Goal: Information Seeking & Learning: Learn about a topic

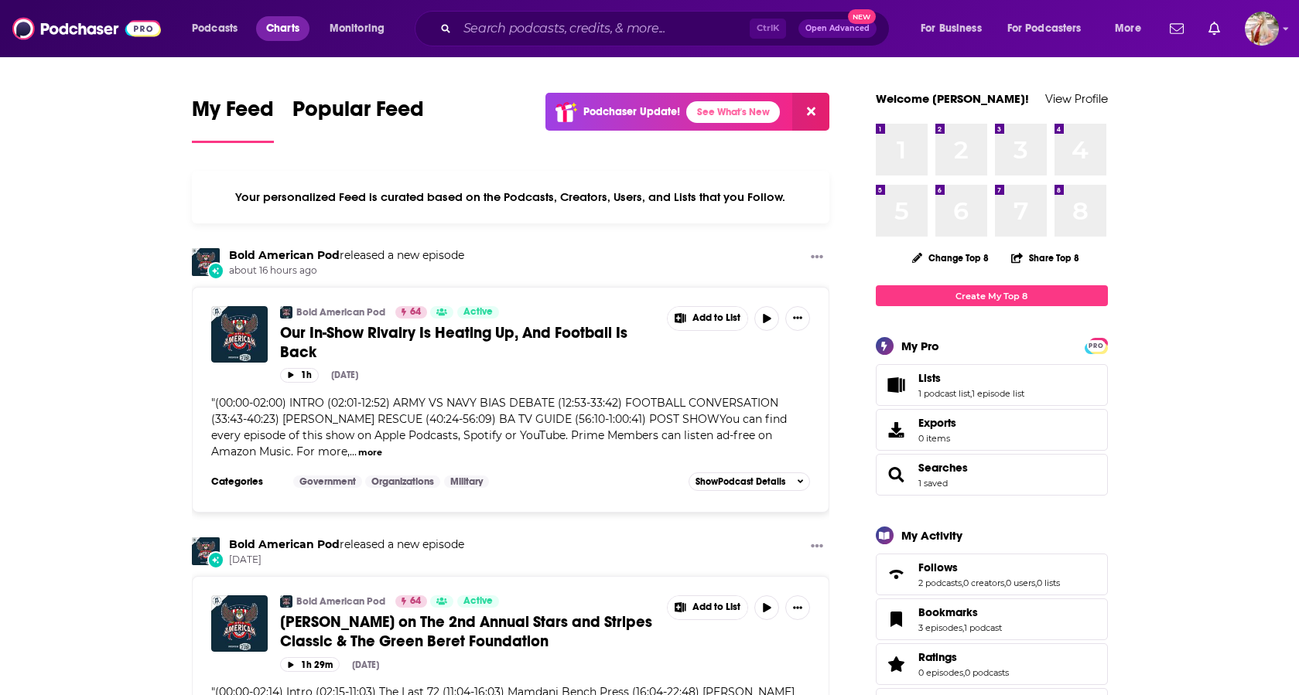
click at [282, 32] on span "Charts" at bounding box center [282, 29] width 33 height 22
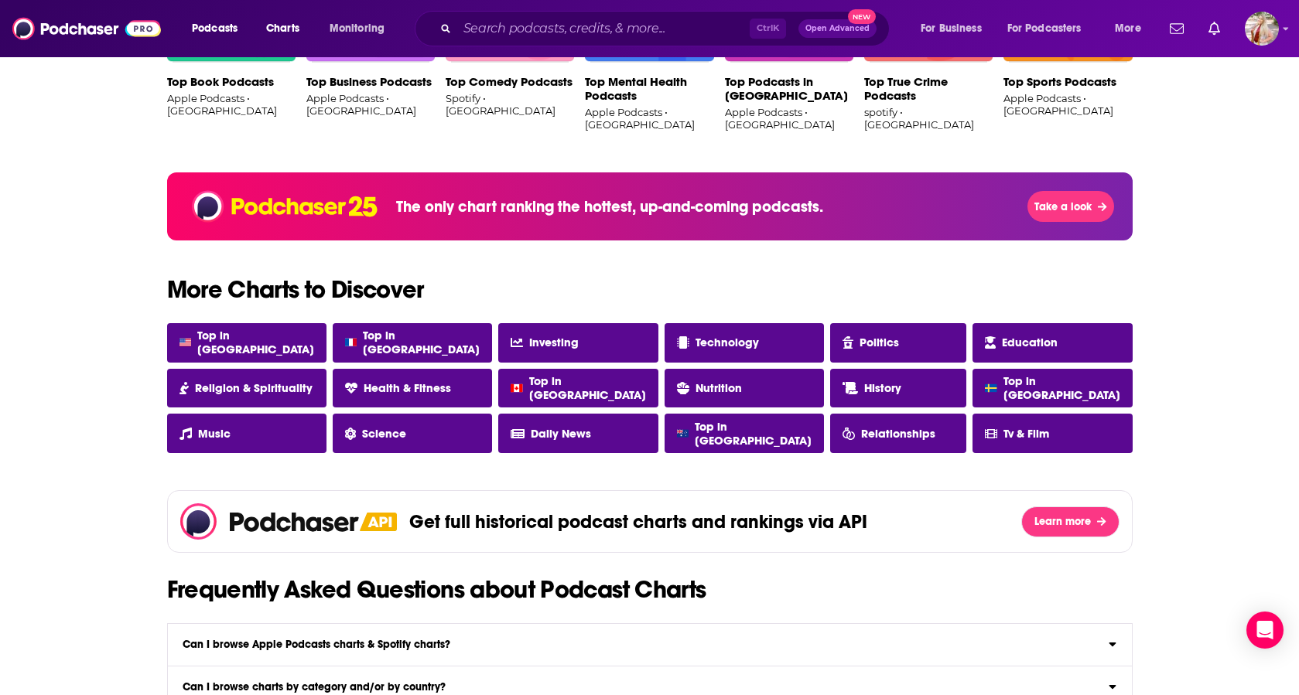
scroll to position [1160, 0]
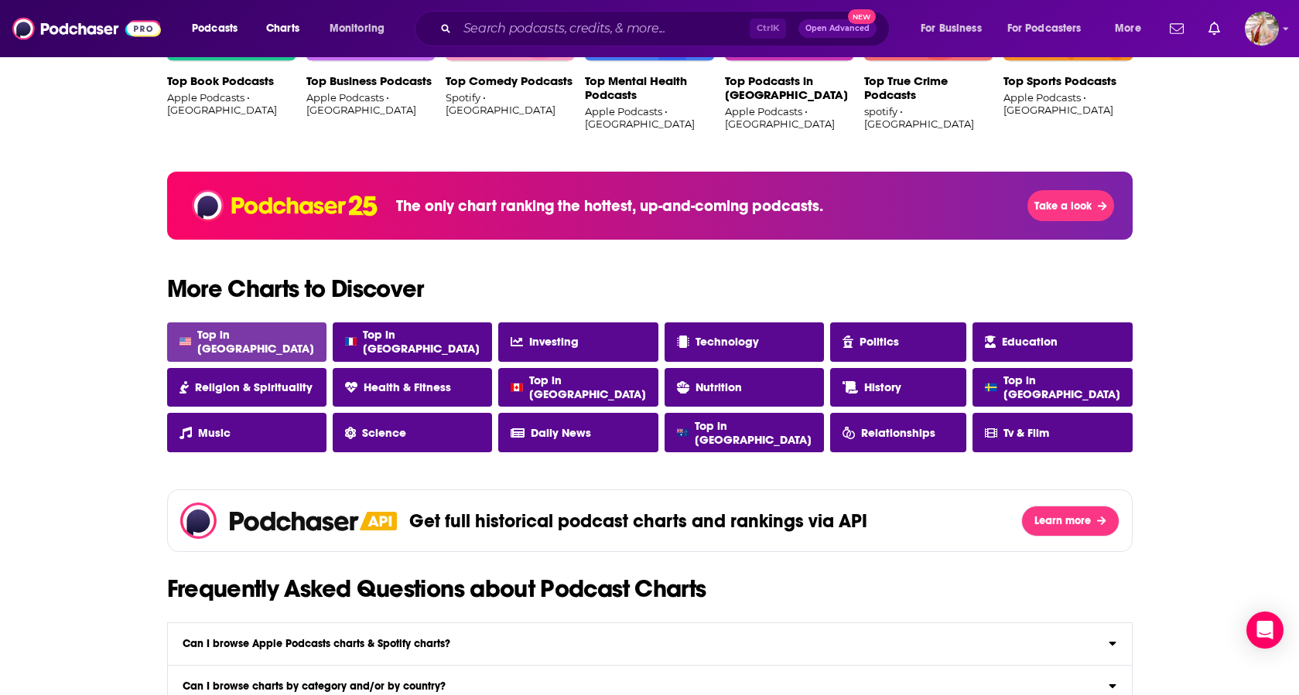
click at [228, 333] on link "Top in [GEOGRAPHIC_DATA]" at bounding box center [246, 342] width 159 height 39
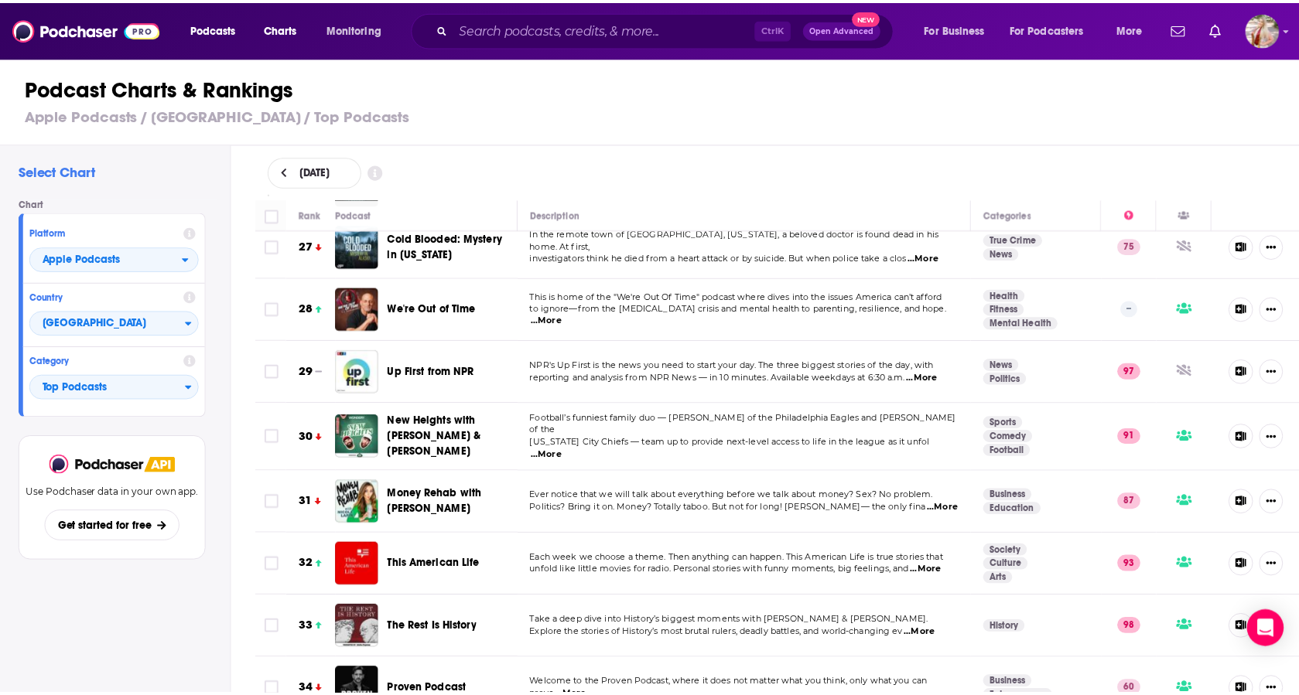
scroll to position [1779, 0]
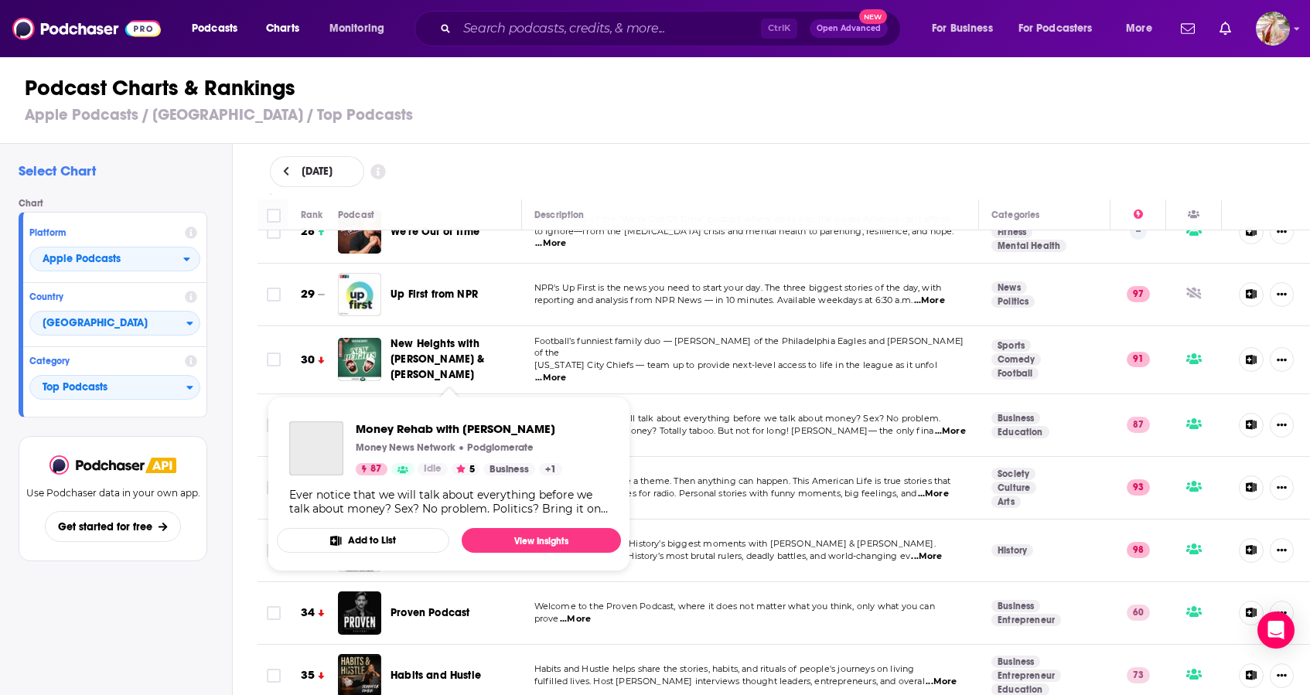
click at [405, 411] on span "Money Rehab with [PERSON_NAME]" at bounding box center [438, 425] width 95 height 29
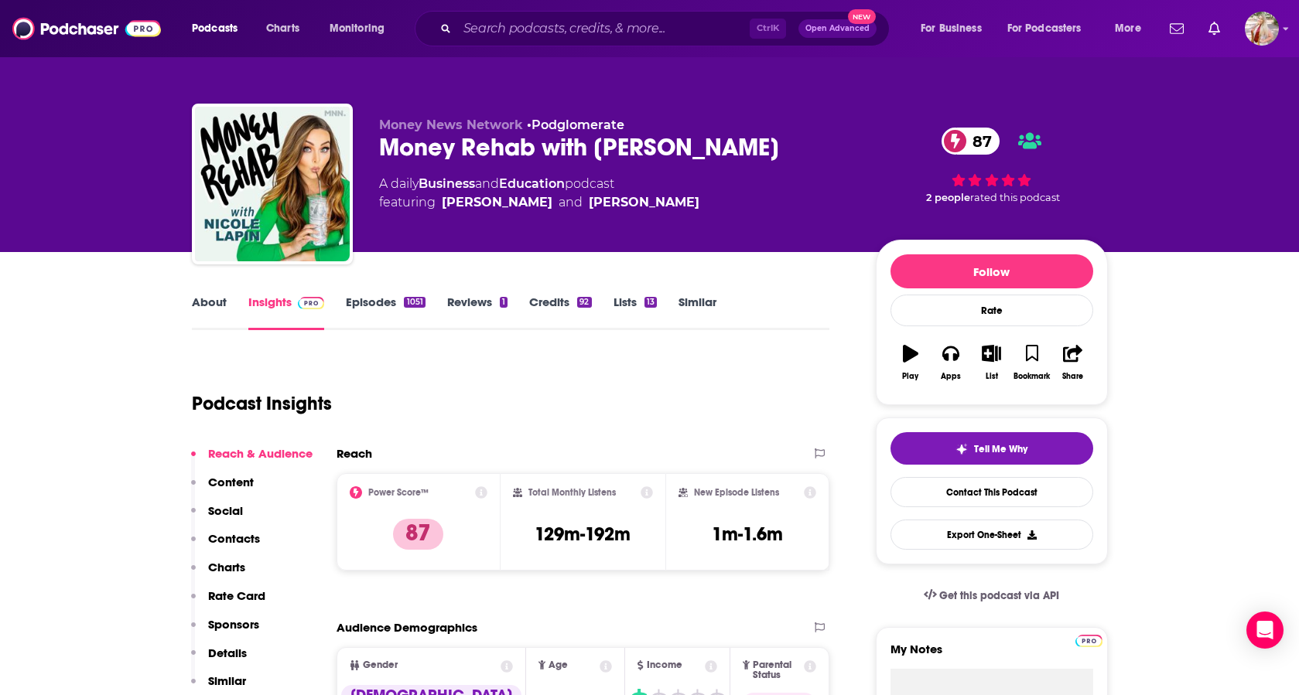
click at [206, 303] on link "About" at bounding box center [209, 313] width 35 height 36
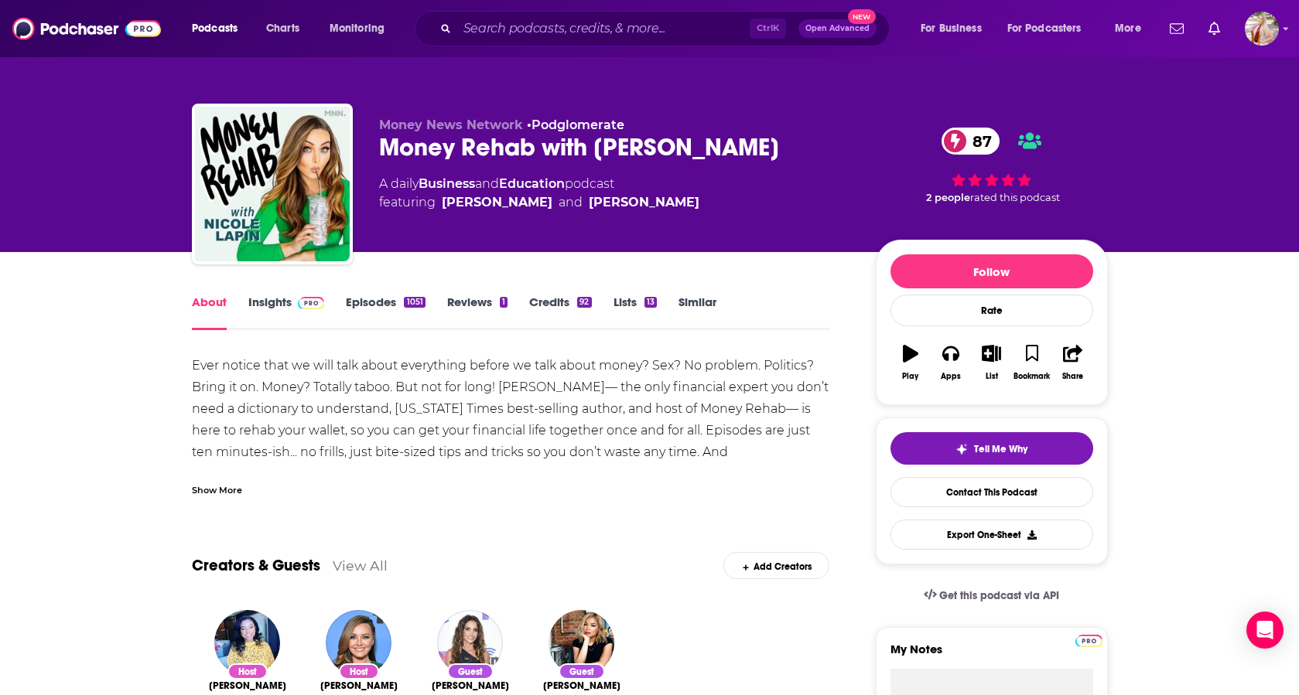
scroll to position [77, 0]
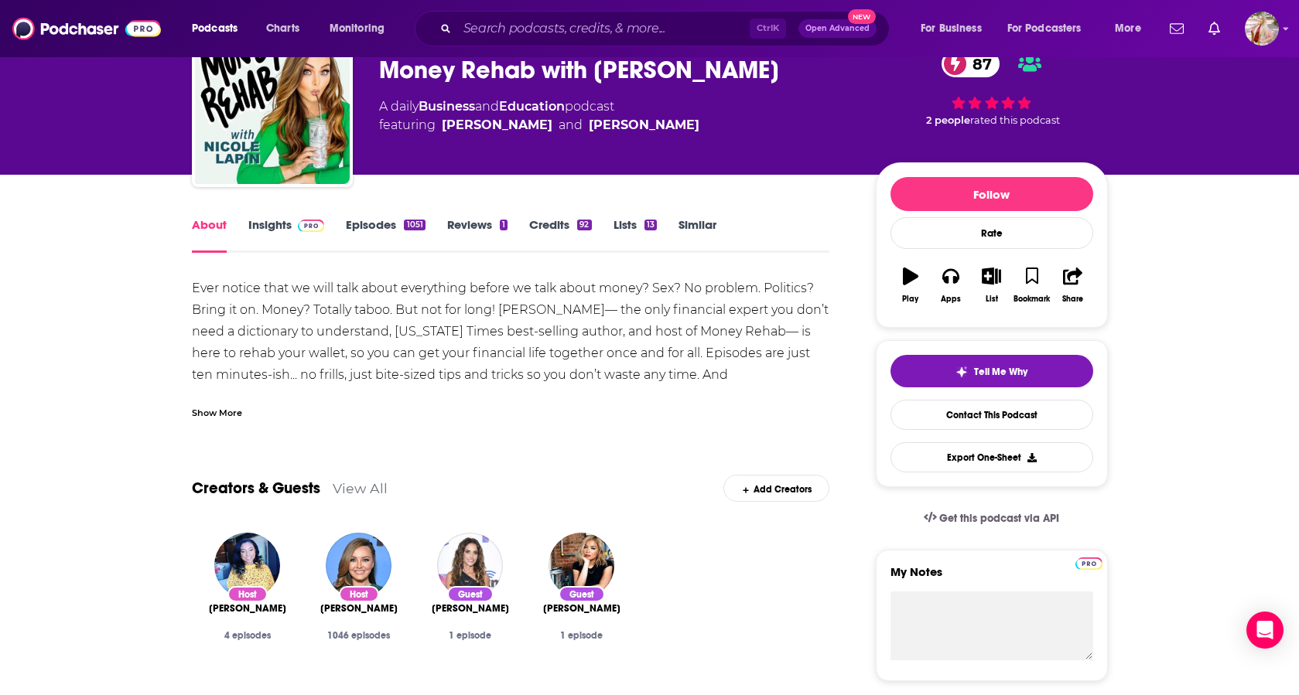
click at [210, 411] on div "Show More" at bounding box center [217, 412] width 50 height 15
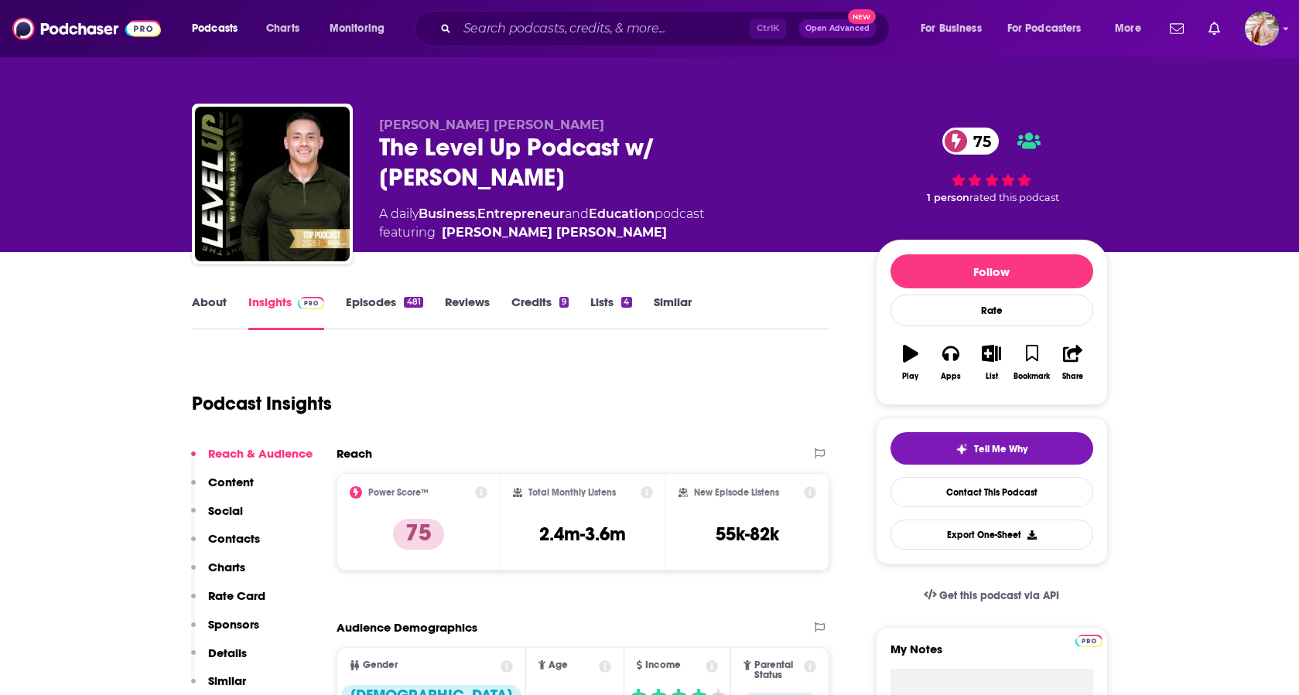
click at [213, 304] on link "About" at bounding box center [209, 313] width 35 height 36
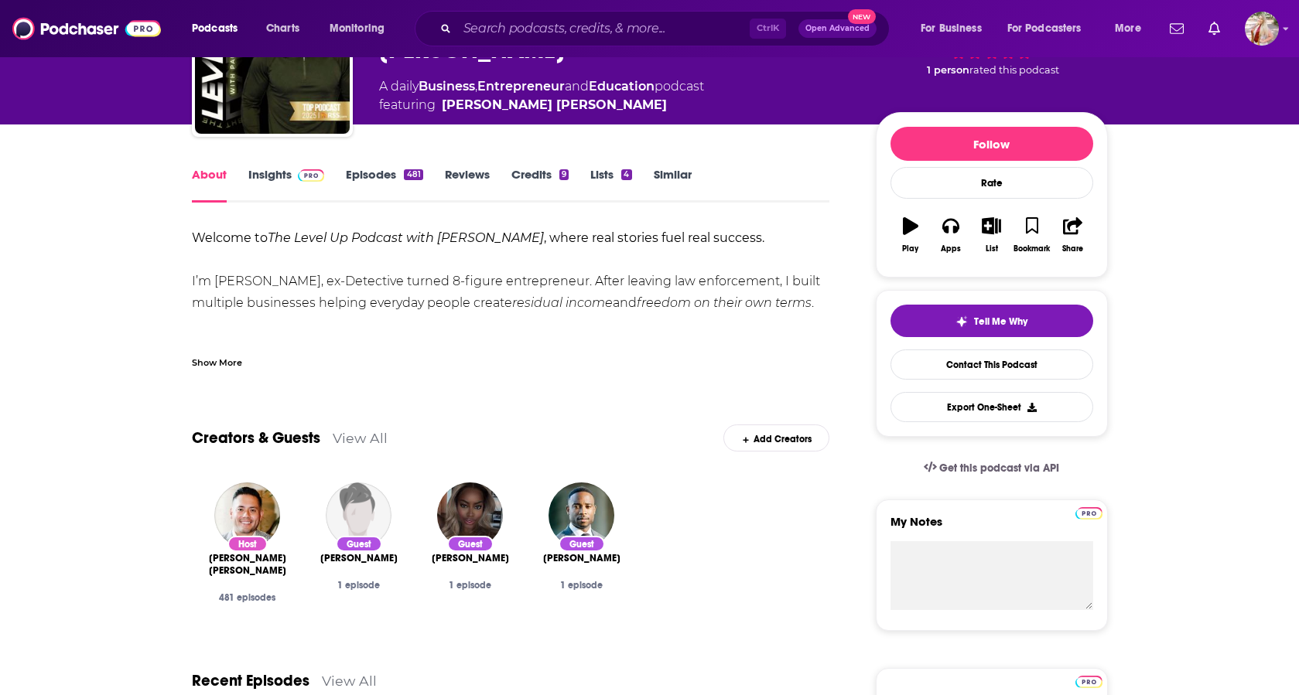
scroll to position [155, 0]
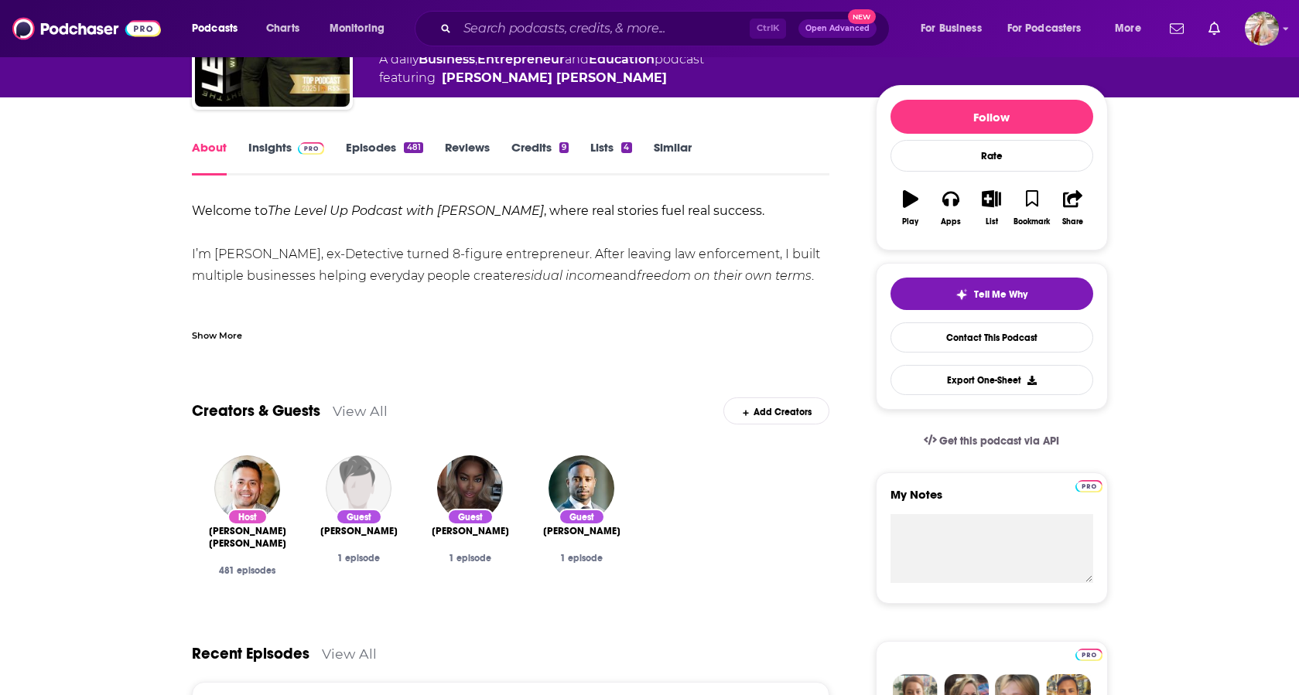
click at [267, 151] on link "Insights" at bounding box center [286, 158] width 77 height 36
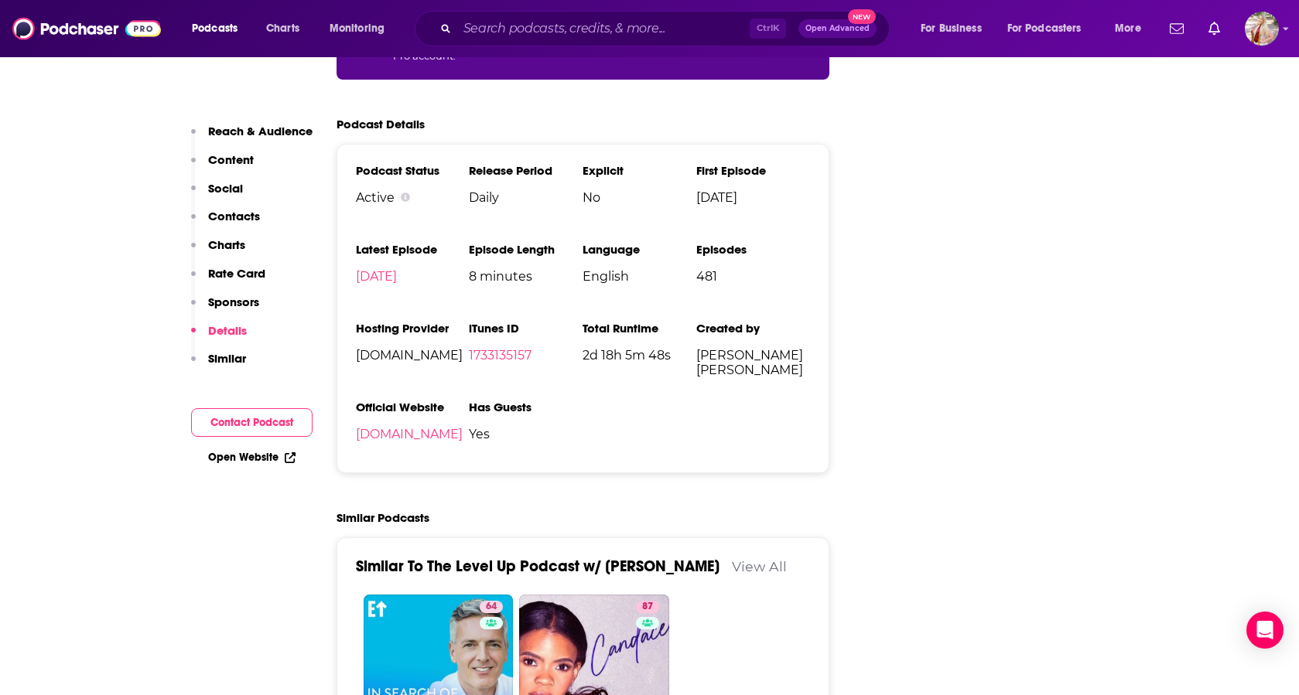
scroll to position [2630, 0]
